Goal: Use online tool/utility: Utilize a website feature to perform a specific function

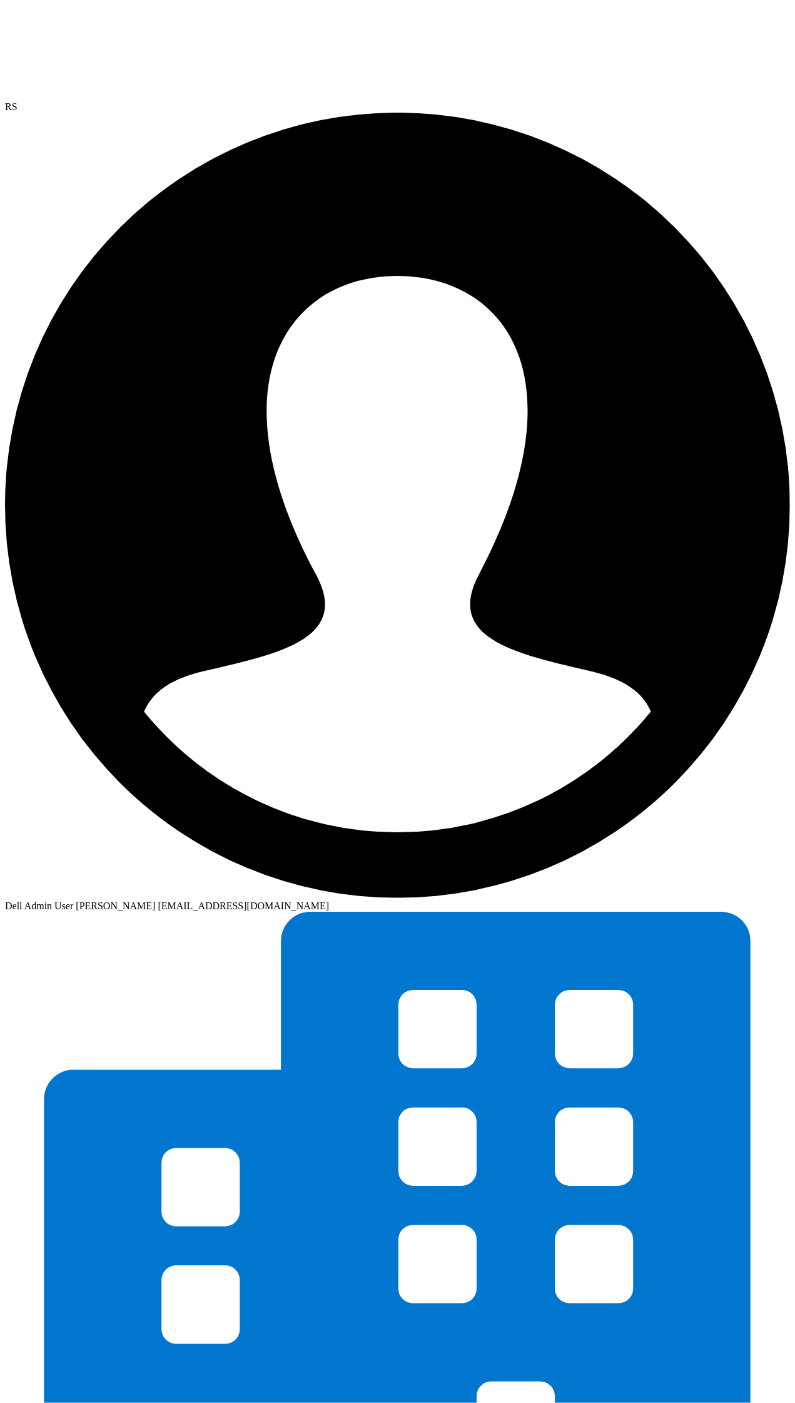
click at [64, 90] on link at bounding box center [99, 95] width 188 height 11
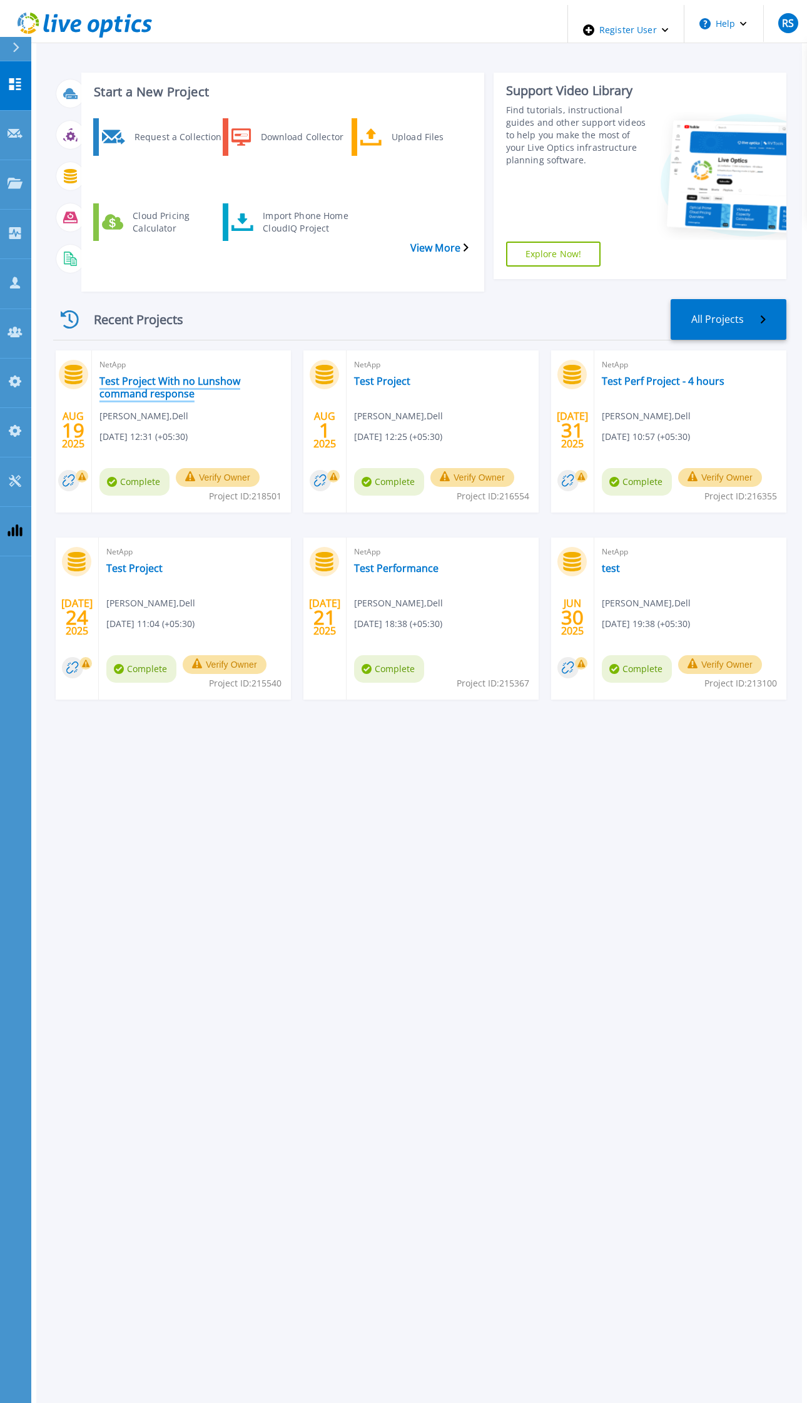
click at [191, 375] on link "Test Project With no Lunshow command response" at bounding box center [191, 387] width 184 height 25
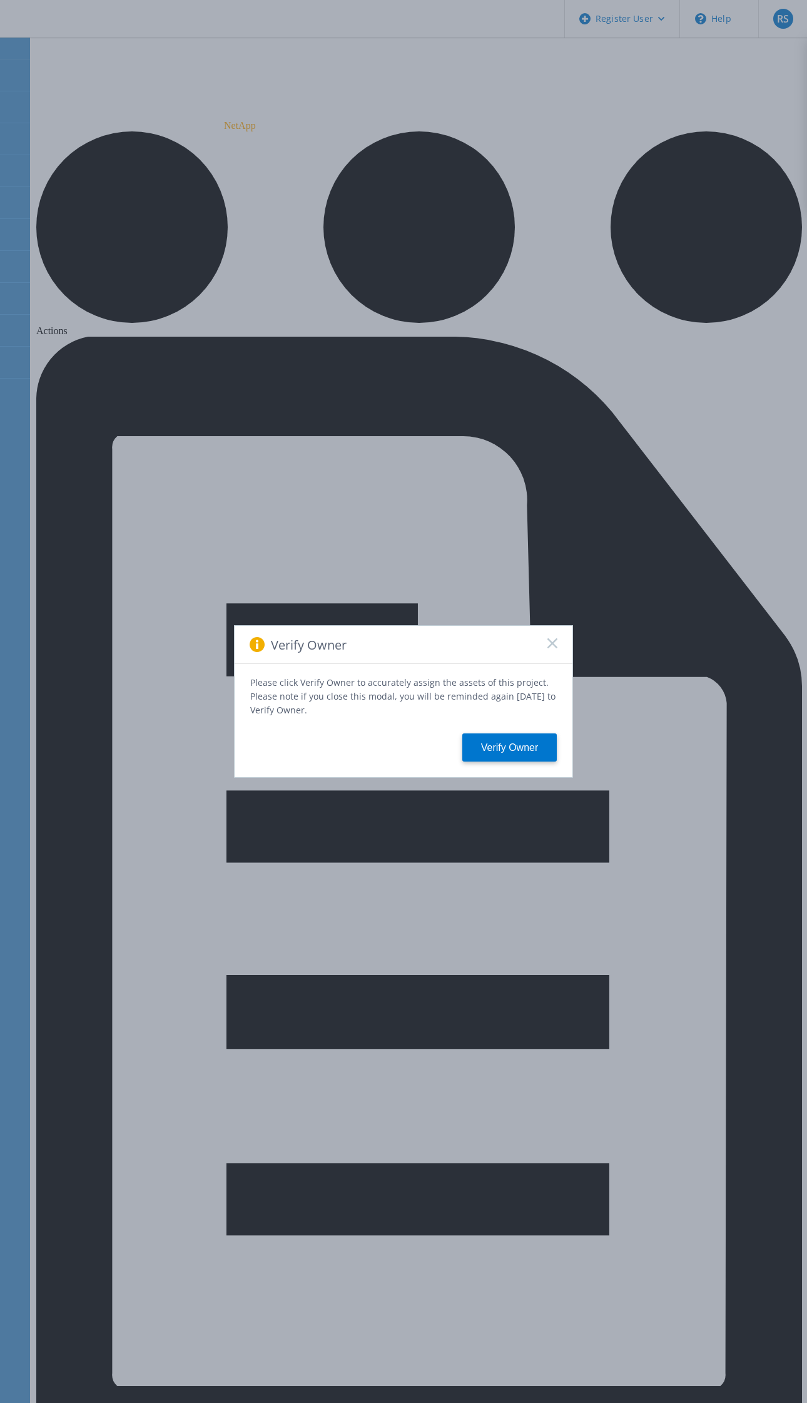
click at [555, 648] on icon at bounding box center [552, 643] width 10 height 10
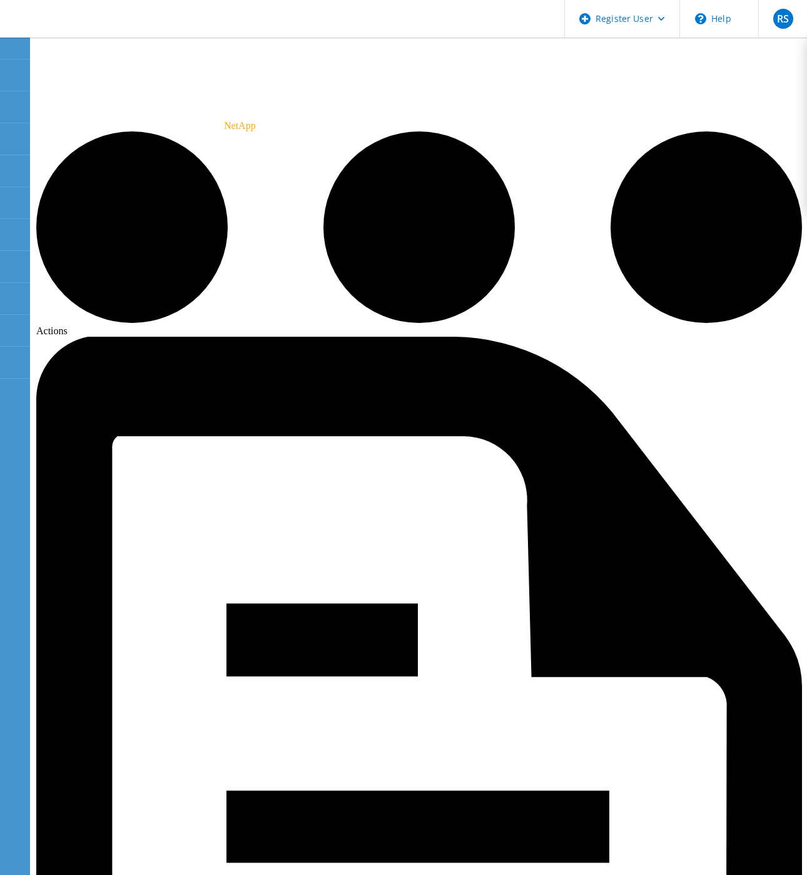
radio input "true"
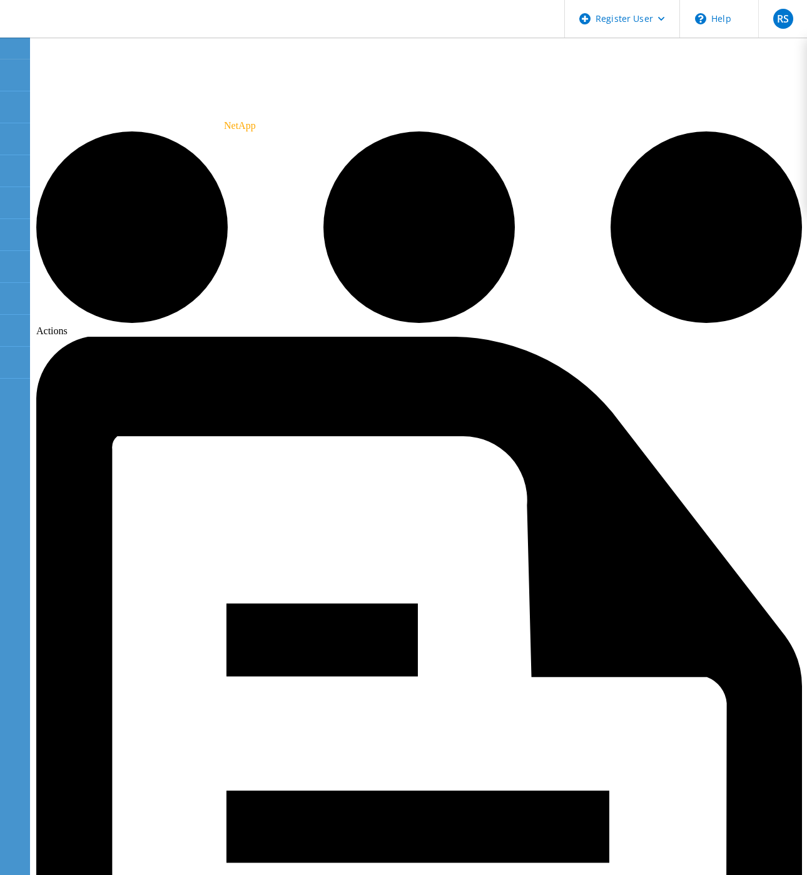
radio input "true"
radio input "false"
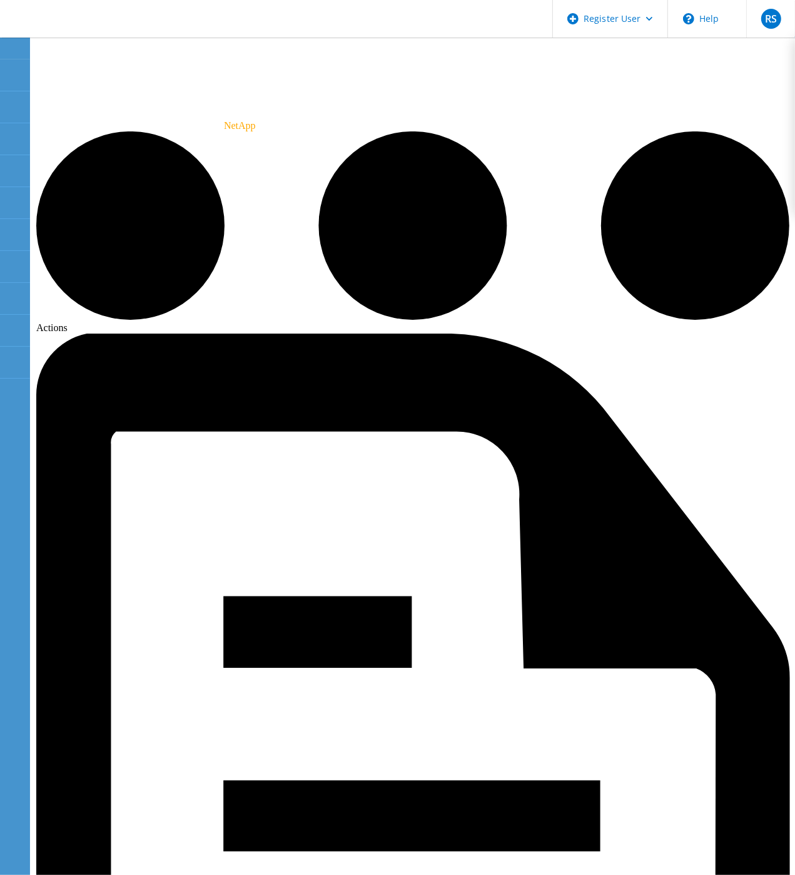
drag, startPoint x: 329, startPoint y: 703, endPoint x: 449, endPoint y: 367, distance: 356.2
